Goal: Task Accomplishment & Management: Use online tool/utility

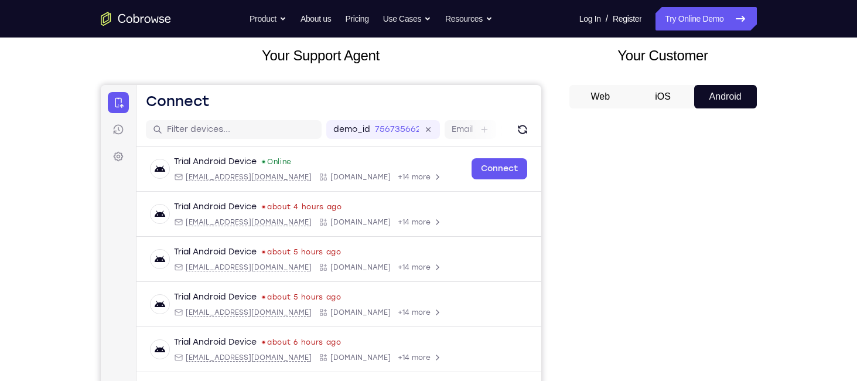
scroll to position [60, 0]
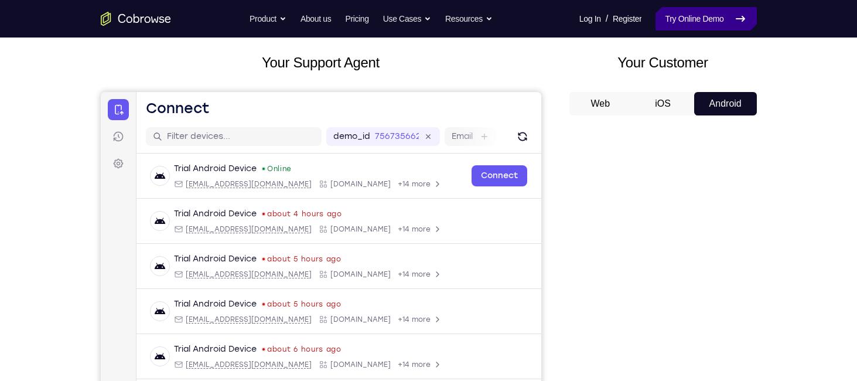
click at [703, 19] on link "Try Online Demo" at bounding box center [706, 18] width 101 height 23
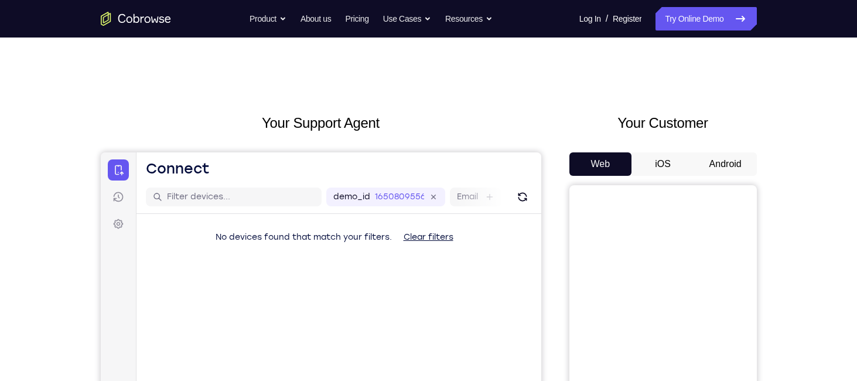
click at [712, 171] on button "Android" at bounding box center [726, 163] width 63 height 23
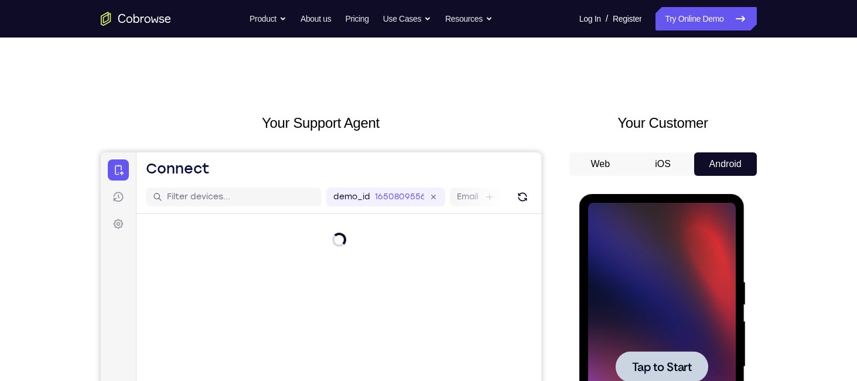
click at [633, 237] on div at bounding box center [662, 367] width 148 height 328
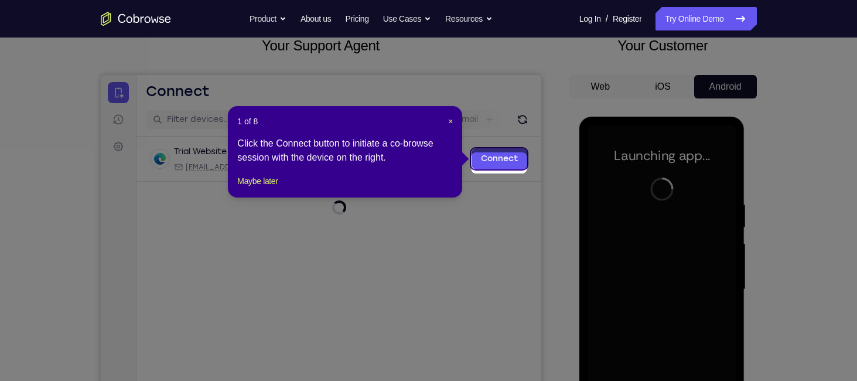
scroll to position [73, 0]
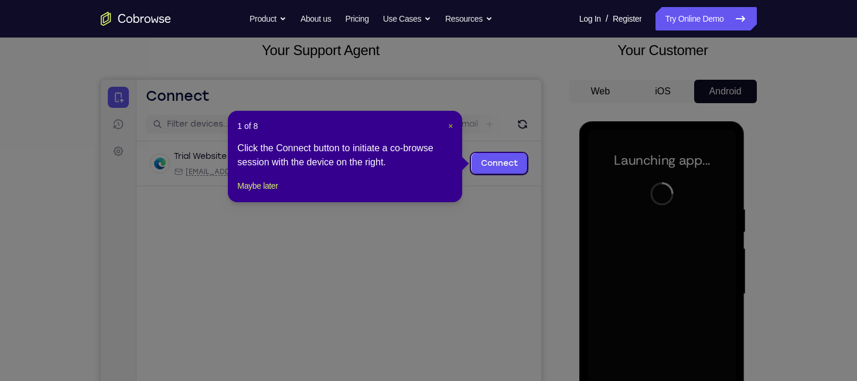
click at [449, 131] on button "×" at bounding box center [450, 126] width 5 height 12
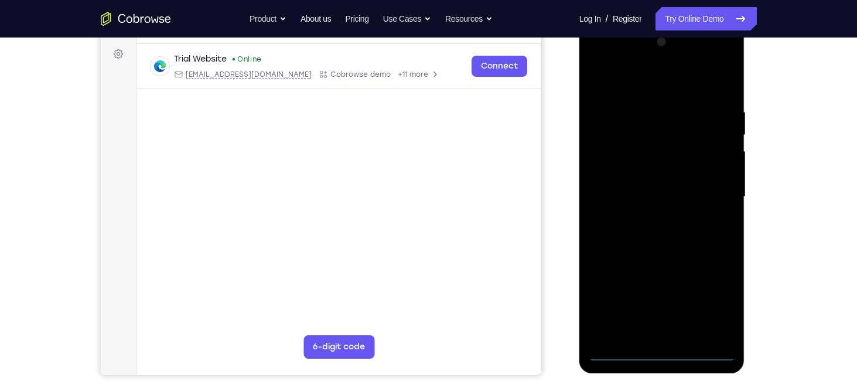
scroll to position [169, 0]
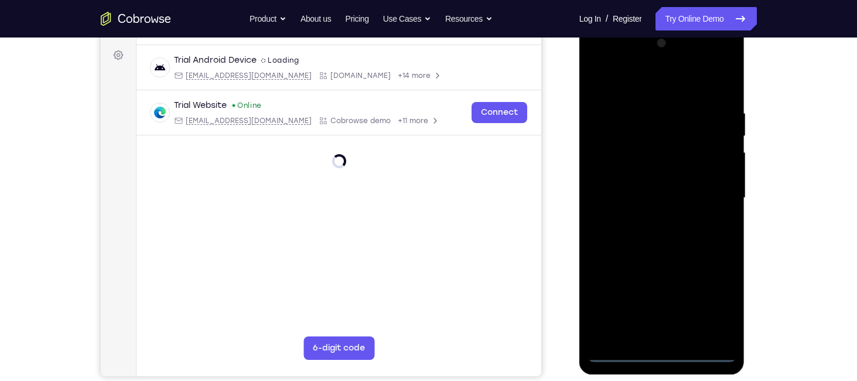
click at [669, 353] on div at bounding box center [662, 198] width 148 height 328
click at [706, 304] on div at bounding box center [662, 198] width 148 height 328
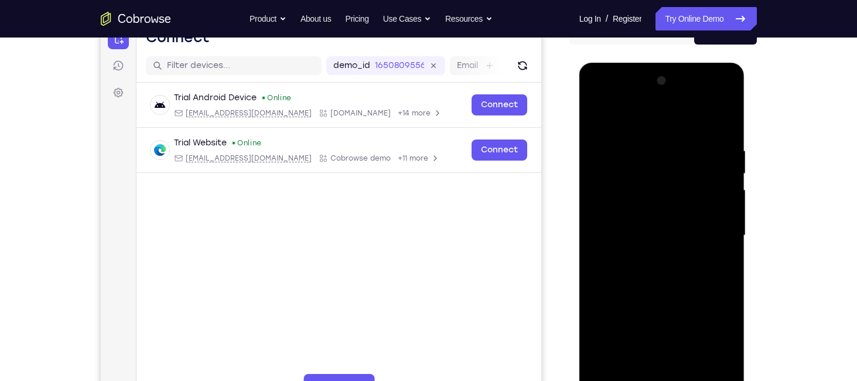
scroll to position [138, 0]
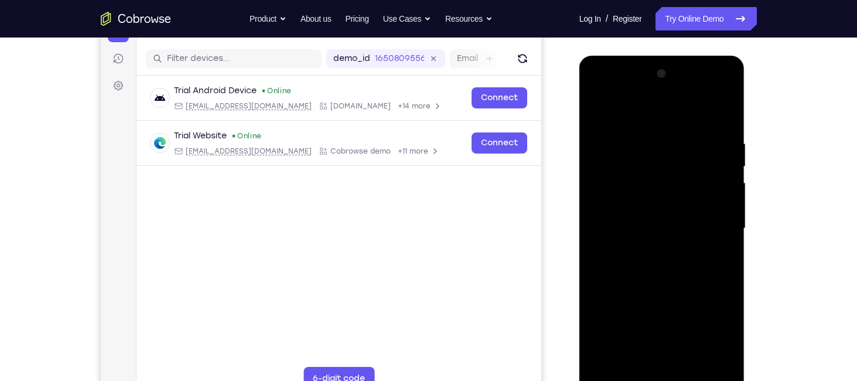
click at [614, 94] on div at bounding box center [662, 228] width 148 height 328
click at [716, 223] on div at bounding box center [662, 228] width 148 height 328
click at [652, 251] on div at bounding box center [662, 228] width 148 height 328
click at [643, 219] on div at bounding box center [662, 228] width 148 height 328
click at [642, 200] on div at bounding box center [662, 228] width 148 height 328
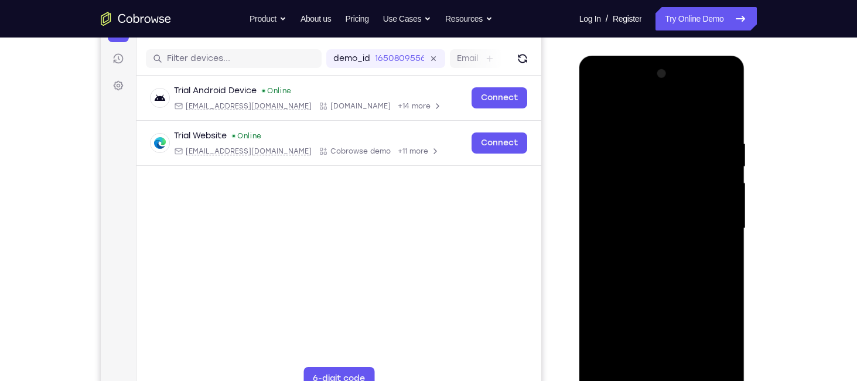
click at [655, 233] on div at bounding box center [662, 228] width 148 height 328
click at [661, 285] on div at bounding box center [662, 228] width 148 height 328
click at [731, 348] on div at bounding box center [662, 228] width 148 height 328
drag, startPoint x: 683, startPoint y: 299, endPoint x: 679, endPoint y: 226, distance: 74.0
click at [679, 226] on div at bounding box center [662, 228] width 148 height 328
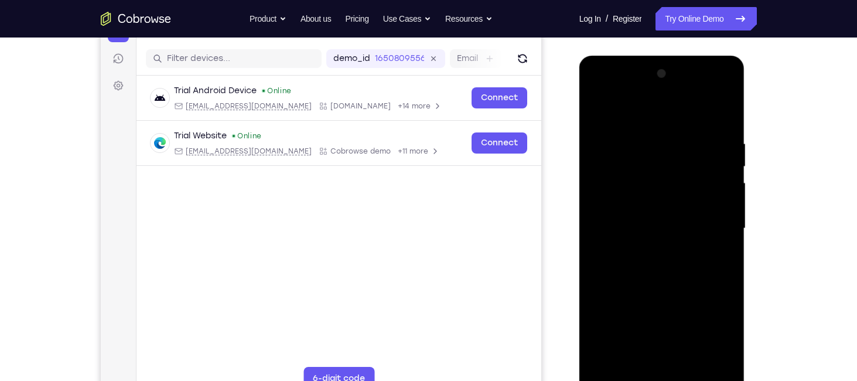
click at [601, 300] on div at bounding box center [662, 228] width 148 height 328
click at [695, 365] on div at bounding box center [662, 228] width 148 height 328
click at [661, 289] on div at bounding box center [662, 228] width 148 height 328
click at [725, 161] on div at bounding box center [662, 228] width 148 height 328
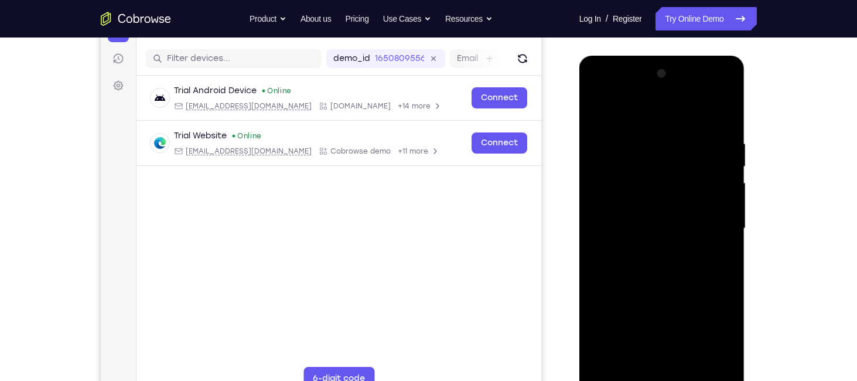
click at [725, 161] on div at bounding box center [662, 228] width 148 height 328
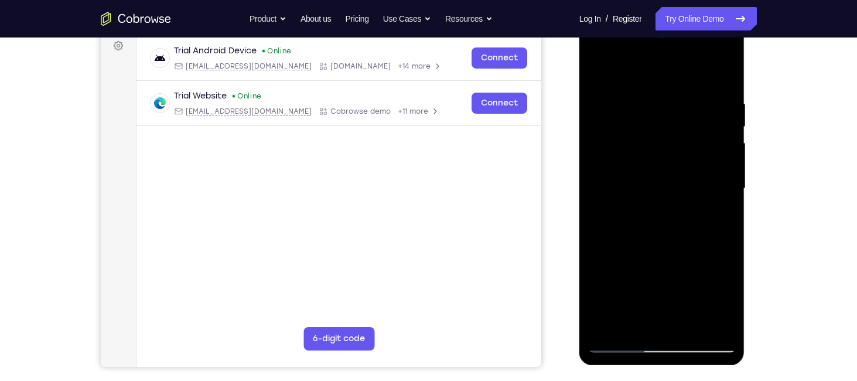
scroll to position [180, 0]
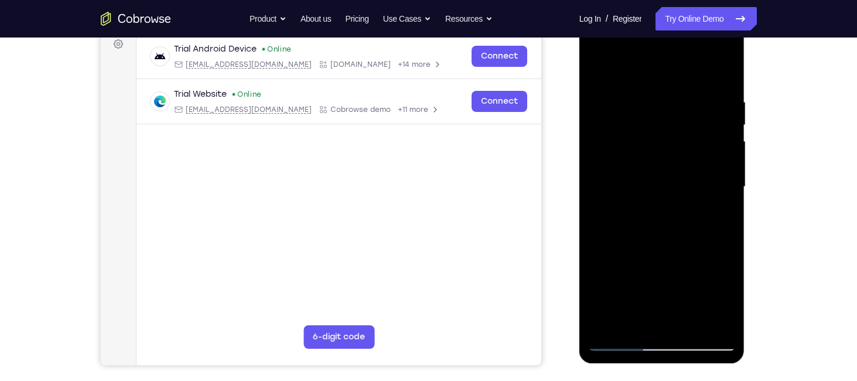
click at [622, 342] on div at bounding box center [662, 187] width 148 height 328
drag, startPoint x: 683, startPoint y: 292, endPoint x: 663, endPoint y: -24, distance: 316.5
click at [663, 14] on html "Online web based iOS Simulators and Android Emulators. Run iPhone, iPad, Mobile…" at bounding box center [663, 190] width 167 height 352
drag, startPoint x: 679, startPoint y: 231, endPoint x: 677, endPoint y: 73, distance: 158.3
click at [677, 73] on div at bounding box center [662, 187] width 148 height 328
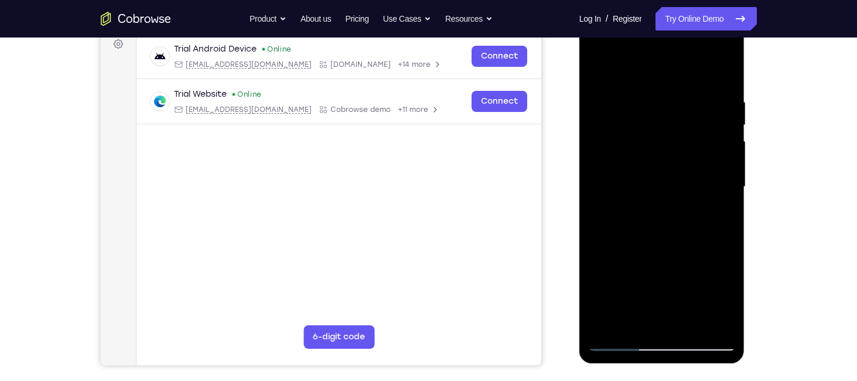
drag, startPoint x: 675, startPoint y: 244, endPoint x: 664, endPoint y: -95, distance: 339.5
click at [664, 14] on html "Online web based iOS Simulators and Android Emulators. Run iPhone, iPad, Mobile…" at bounding box center [663, 190] width 167 height 352
click at [687, 19] on link "Try Online Demo" at bounding box center [706, 18] width 101 height 23
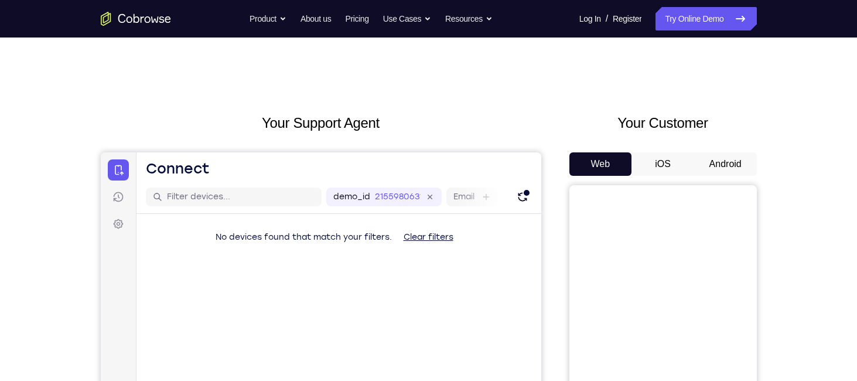
click at [714, 169] on button "Android" at bounding box center [726, 163] width 63 height 23
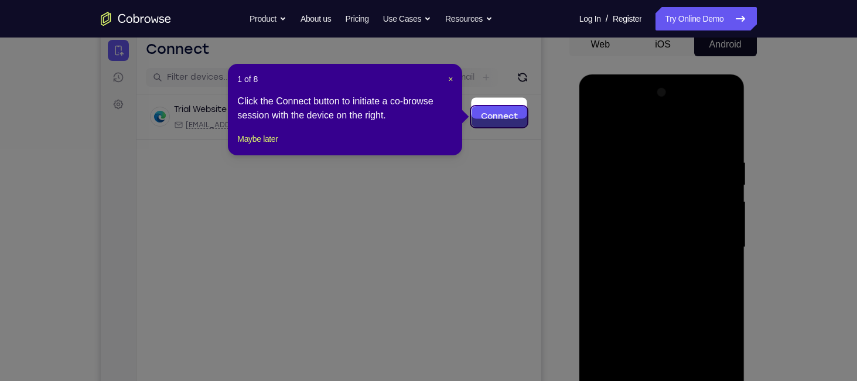
scroll to position [119, 0]
click at [452, 76] on span "×" at bounding box center [450, 79] width 5 height 9
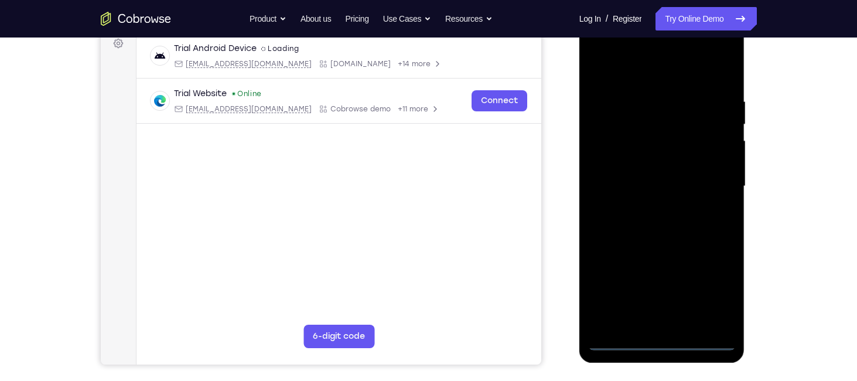
scroll to position [185, 0]
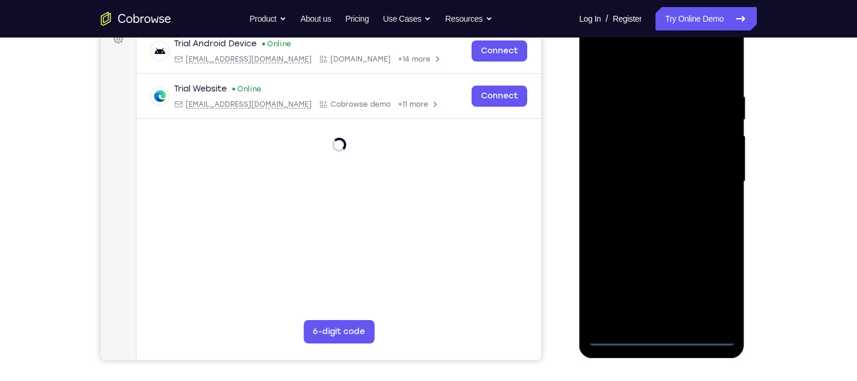
click at [665, 328] on div at bounding box center [662, 182] width 148 height 328
click at [664, 335] on div at bounding box center [662, 182] width 148 height 328
click at [714, 284] on div at bounding box center [662, 182] width 148 height 328
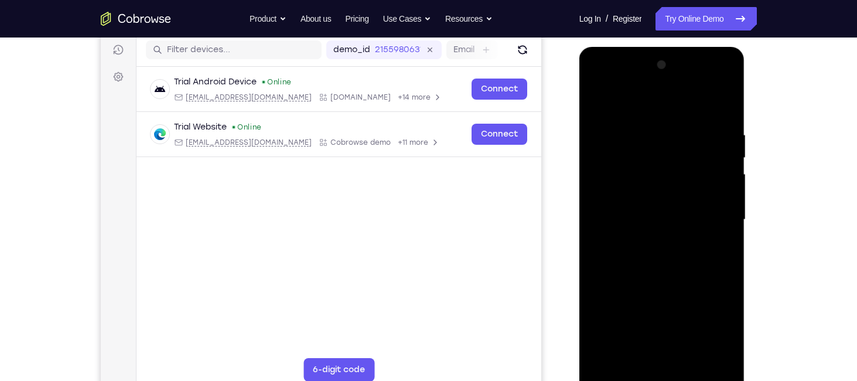
scroll to position [138, 0]
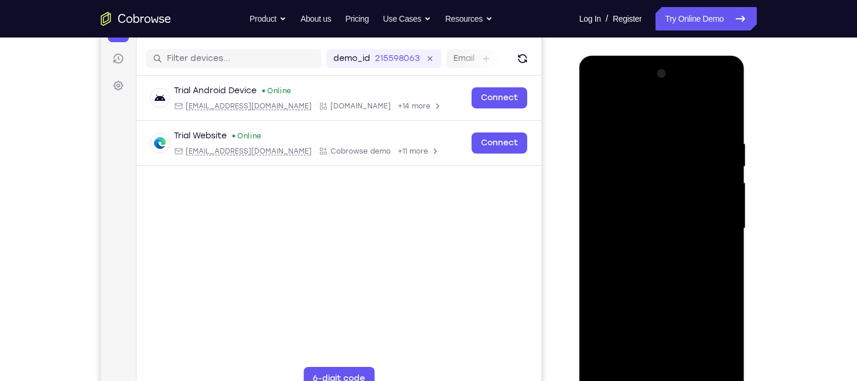
click at [605, 94] on div at bounding box center [662, 228] width 148 height 328
click at [704, 219] on div at bounding box center [662, 228] width 148 height 328
click at [646, 250] on div at bounding box center [662, 228] width 148 height 328
click at [636, 210] on div at bounding box center [662, 228] width 148 height 328
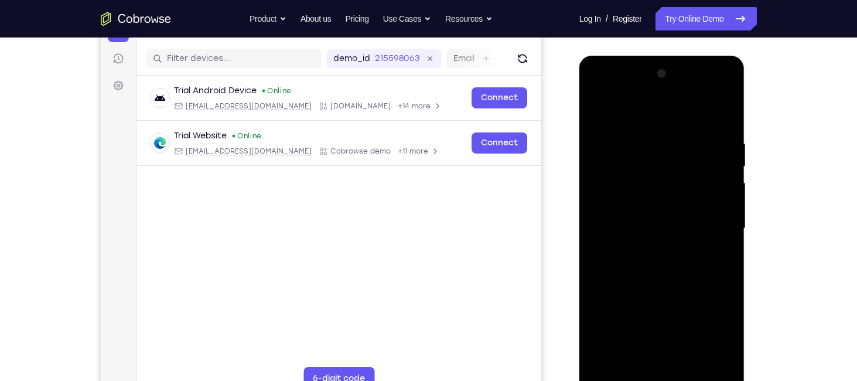
click at [639, 229] on div at bounding box center [662, 228] width 148 height 328
click at [664, 282] on div at bounding box center [662, 228] width 148 height 328
click at [692, 365] on div at bounding box center [662, 228] width 148 height 328
click at [677, 287] on div at bounding box center [662, 228] width 148 height 328
click at [668, 209] on div at bounding box center [662, 228] width 148 height 328
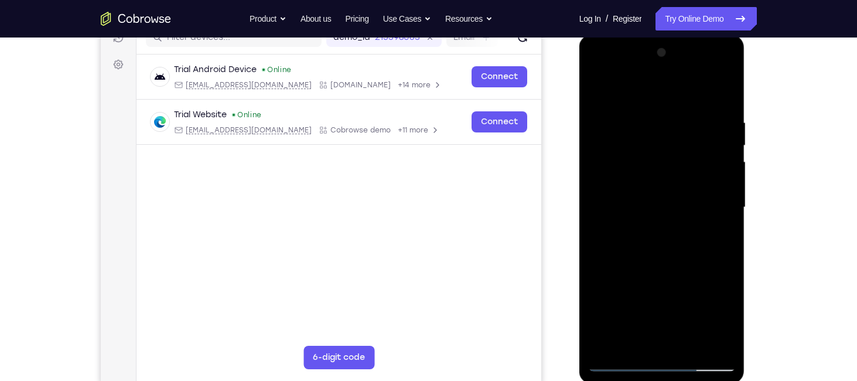
scroll to position [159, 0]
click at [633, 169] on div at bounding box center [662, 208] width 148 height 328
click at [678, 169] on div at bounding box center [662, 208] width 148 height 328
click at [723, 238] on div at bounding box center [662, 208] width 148 height 328
click at [657, 236] on div at bounding box center [662, 208] width 148 height 328
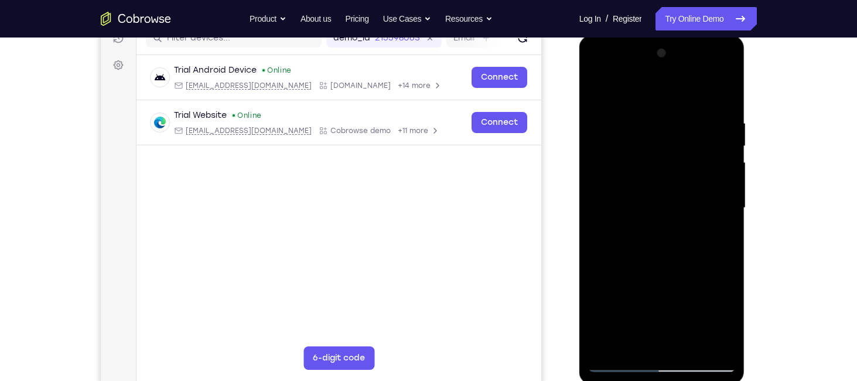
click at [658, 237] on div at bounding box center [662, 208] width 148 height 328
click at [723, 238] on div at bounding box center [662, 208] width 148 height 328
click at [719, 235] on div at bounding box center [662, 208] width 148 height 328
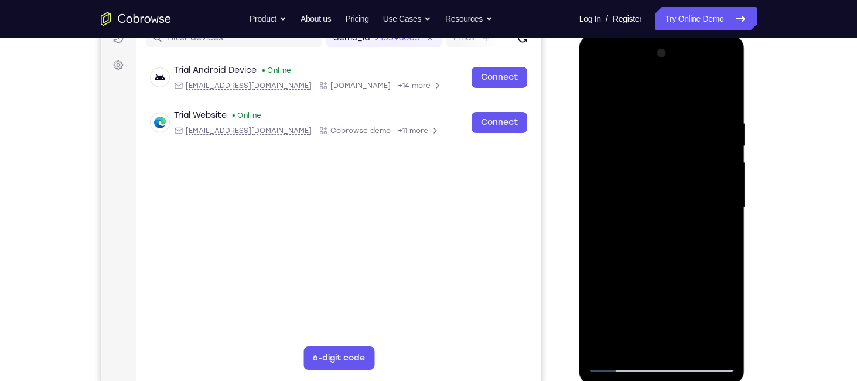
click at [719, 235] on div at bounding box center [662, 208] width 148 height 328
click at [631, 342] on div at bounding box center [662, 208] width 148 height 328
click at [707, 275] on div at bounding box center [662, 208] width 148 height 328
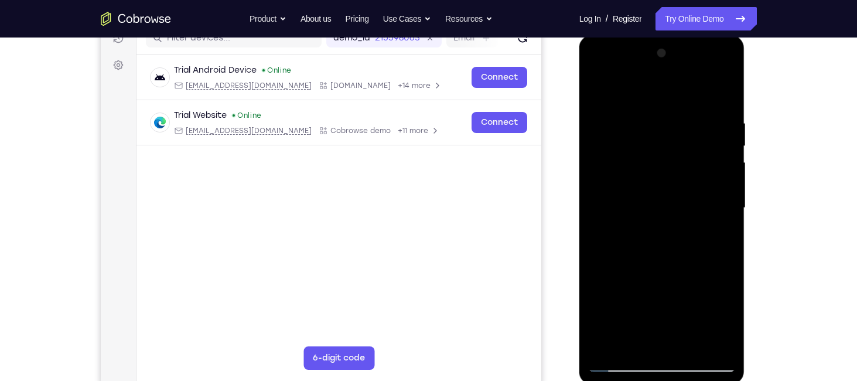
click at [707, 275] on div at bounding box center [662, 208] width 148 height 328
click at [719, 229] on div at bounding box center [662, 208] width 148 height 328
click at [727, 319] on div at bounding box center [662, 208] width 148 height 328
click at [718, 242] on div at bounding box center [662, 208] width 148 height 328
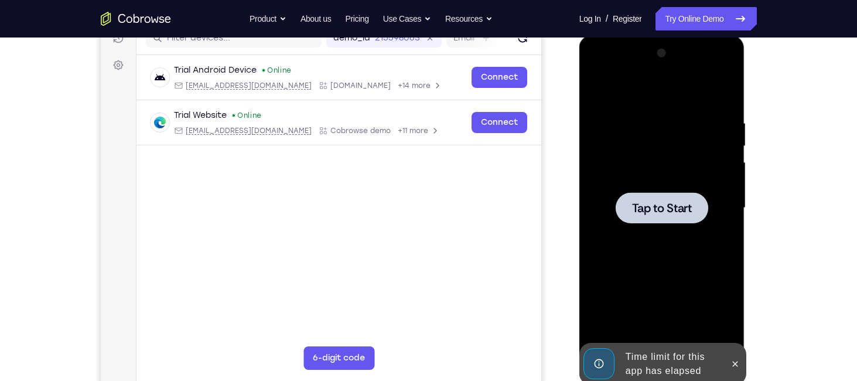
click at [678, 244] on div at bounding box center [662, 208] width 148 height 328
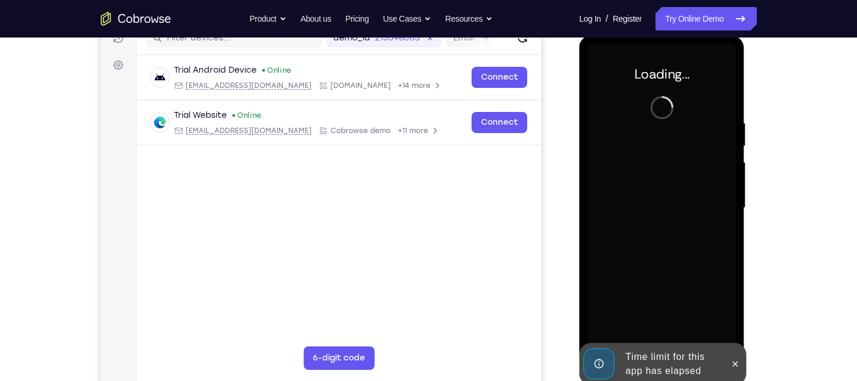
click at [678, 244] on div at bounding box center [662, 208] width 148 height 328
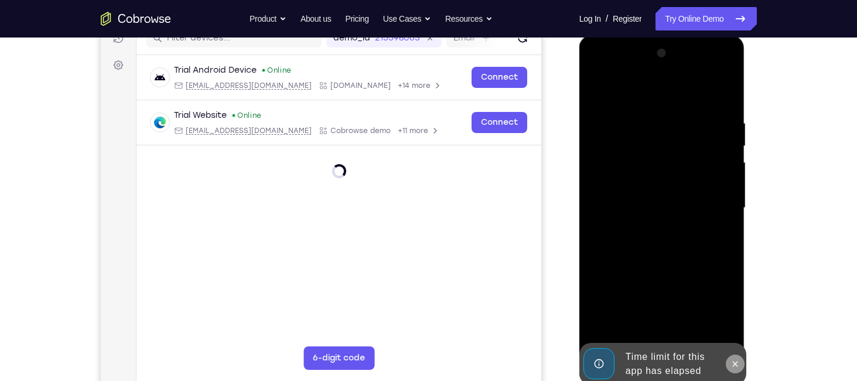
click at [737, 358] on button at bounding box center [735, 364] width 19 height 19
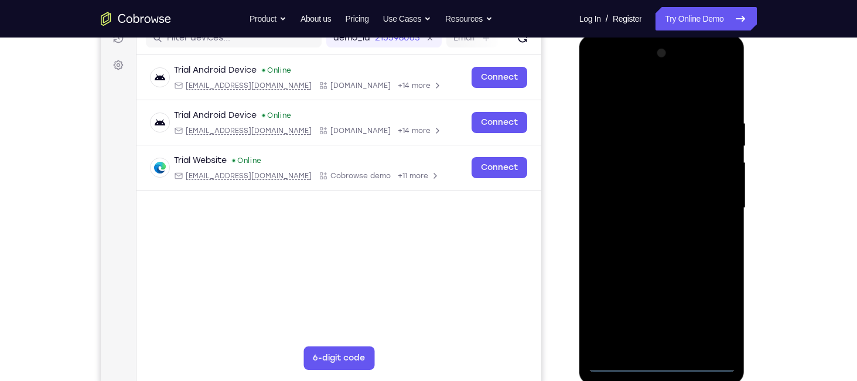
click at [662, 365] on div at bounding box center [662, 208] width 148 height 328
click at [702, 316] on div at bounding box center [662, 208] width 148 height 328
click at [708, 313] on div at bounding box center [662, 208] width 148 height 328
click at [633, 97] on div at bounding box center [662, 208] width 148 height 328
click at [718, 212] on div at bounding box center [662, 208] width 148 height 328
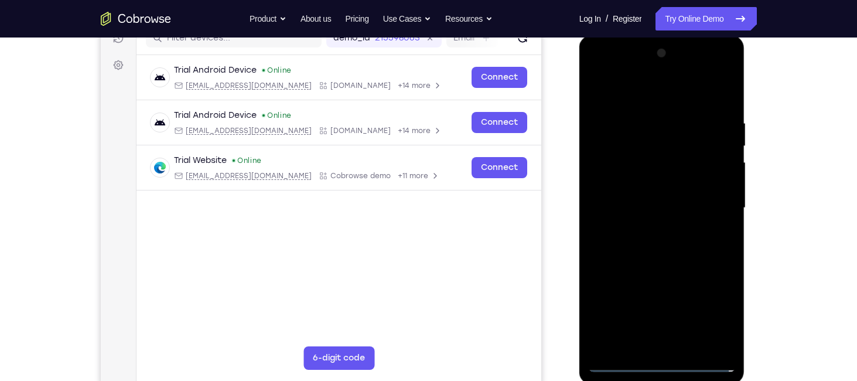
click at [652, 226] on div at bounding box center [662, 208] width 148 height 328
click at [642, 165] on div at bounding box center [662, 208] width 148 height 328
click at [641, 189] on div at bounding box center [662, 208] width 148 height 328
click at [633, 206] on div at bounding box center [662, 208] width 148 height 328
click at [651, 229] on div at bounding box center [662, 208] width 148 height 328
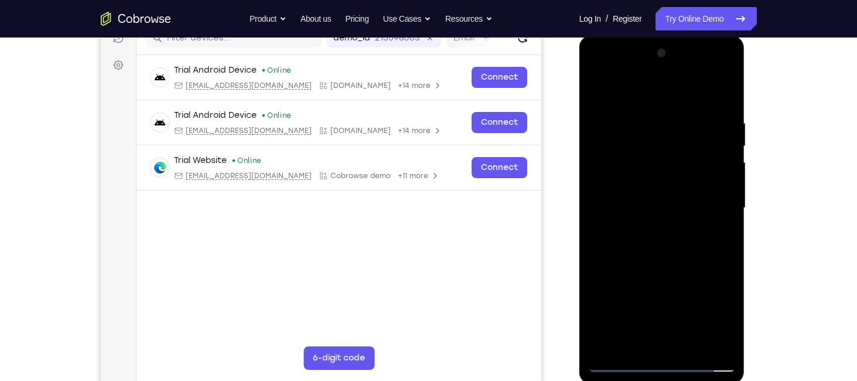
click at [653, 189] on div at bounding box center [662, 208] width 148 height 328
click at [653, 204] on div at bounding box center [662, 208] width 148 height 328
click at [649, 200] on div at bounding box center [662, 208] width 148 height 328
click at [727, 322] on div at bounding box center [662, 208] width 148 height 328
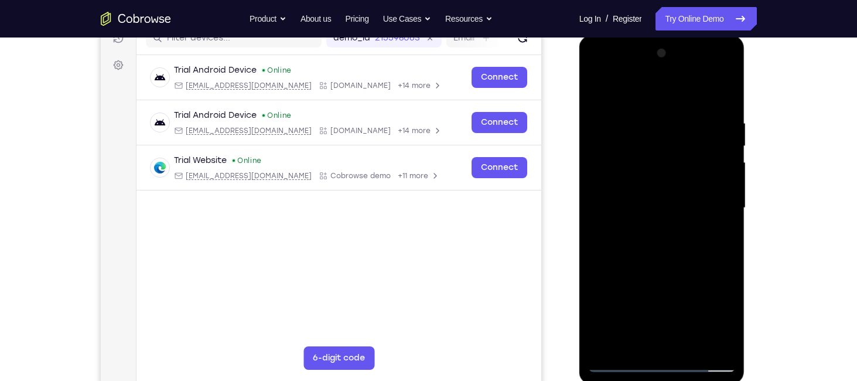
click at [727, 322] on div at bounding box center [662, 208] width 148 height 328
click at [650, 210] on div at bounding box center [662, 208] width 148 height 328
click at [605, 346] on div at bounding box center [662, 208] width 148 height 328
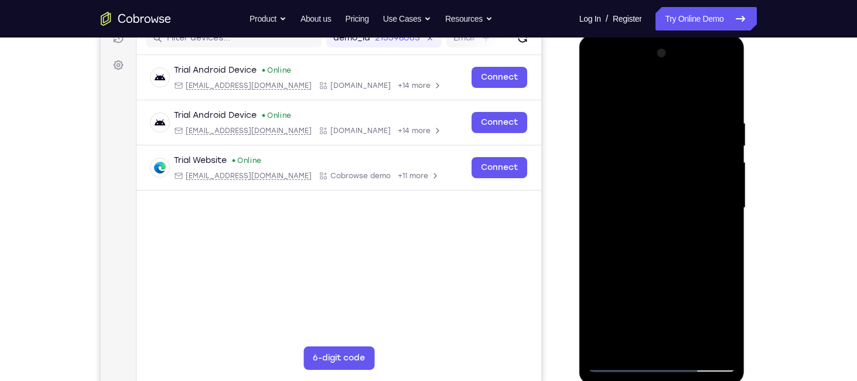
click at [725, 350] on div at bounding box center [662, 208] width 148 height 328
click at [651, 284] on div at bounding box center [662, 208] width 148 height 328
click at [643, 184] on div at bounding box center [662, 208] width 148 height 328
click at [648, 207] on div at bounding box center [662, 208] width 148 height 328
click at [648, 199] on div at bounding box center [662, 208] width 148 height 328
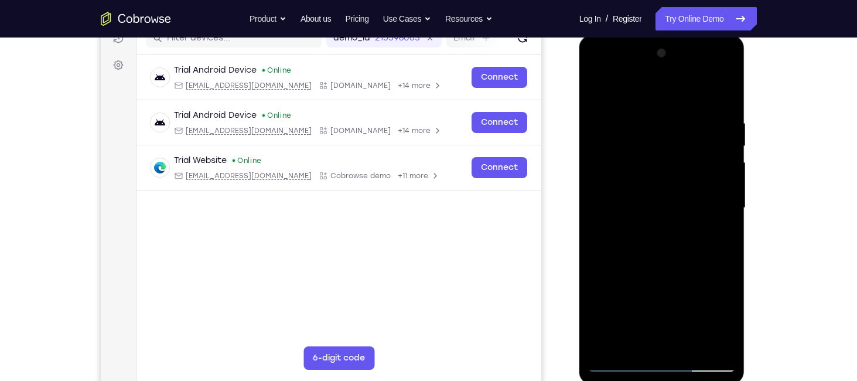
click at [648, 199] on div at bounding box center [662, 208] width 148 height 328
click at [663, 187] on div at bounding box center [662, 208] width 148 height 328
click at [690, 346] on div at bounding box center [662, 208] width 148 height 328
click at [666, 268] on div at bounding box center [662, 208] width 148 height 328
click at [647, 192] on div at bounding box center [662, 208] width 148 height 328
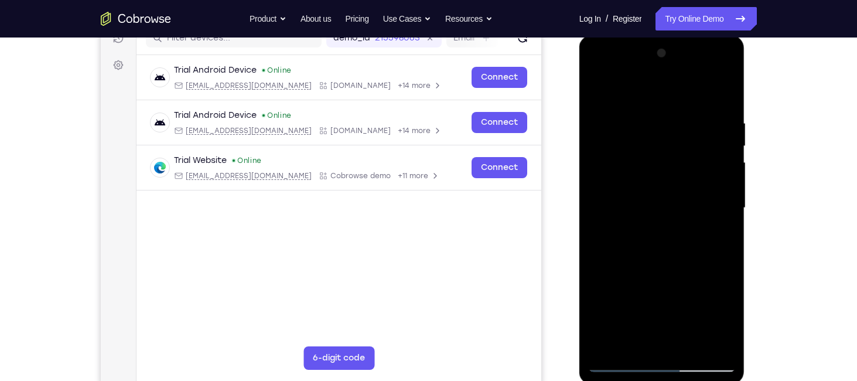
click at [658, 339] on div at bounding box center [662, 208] width 148 height 328
click at [721, 241] on div at bounding box center [662, 208] width 148 height 328
click at [722, 239] on div at bounding box center [662, 208] width 148 height 328
click at [722, 322] on div at bounding box center [662, 208] width 148 height 328
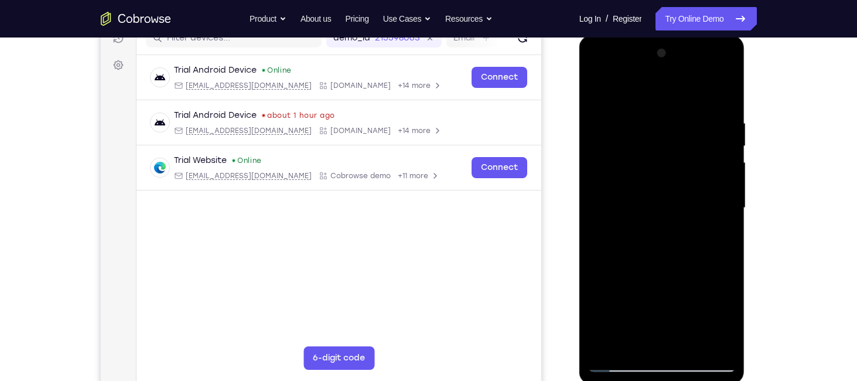
click at [645, 243] on div at bounding box center [662, 208] width 148 height 328
click at [723, 319] on div at bounding box center [662, 208] width 148 height 328
click at [676, 240] on div at bounding box center [662, 208] width 148 height 328
click at [726, 318] on div at bounding box center [662, 208] width 148 height 328
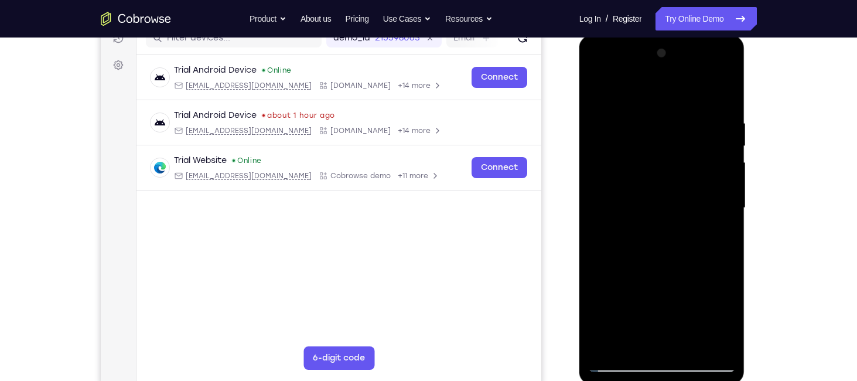
click at [726, 318] on div at bounding box center [662, 208] width 148 height 328
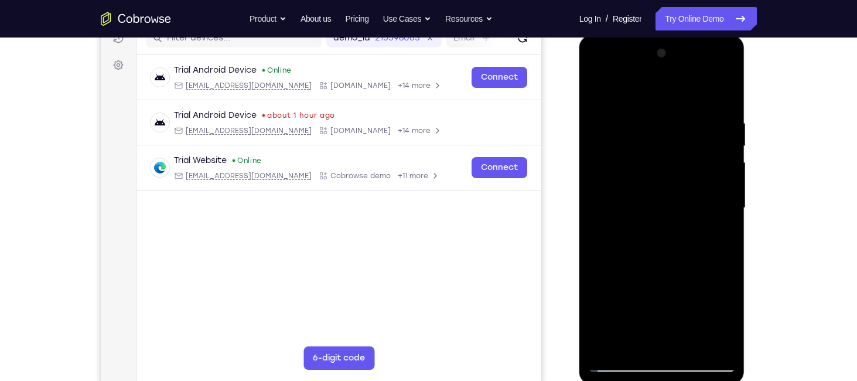
click at [726, 318] on div at bounding box center [662, 208] width 148 height 328
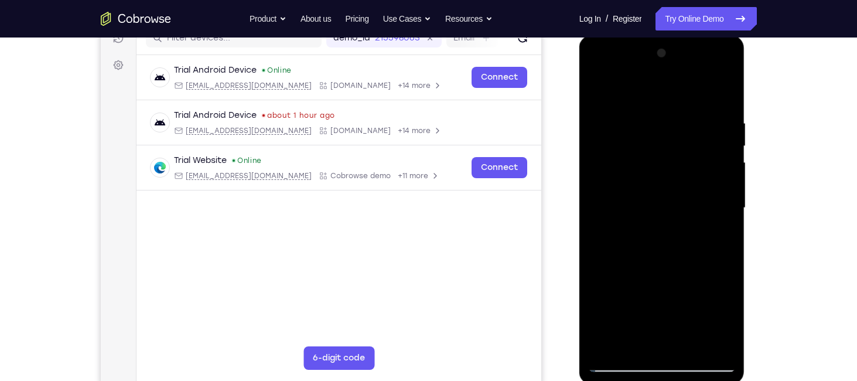
click at [718, 233] on div at bounding box center [662, 208] width 148 height 328
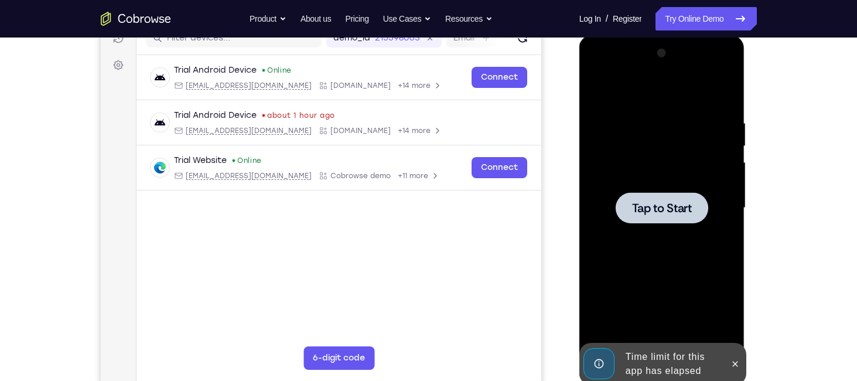
scroll to position [0, 0]
